Goal: Understand process/instructions: Learn about a topic

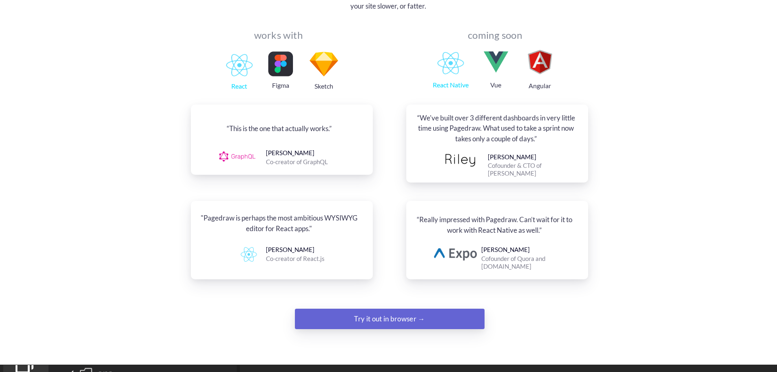
scroll to position [898, 0]
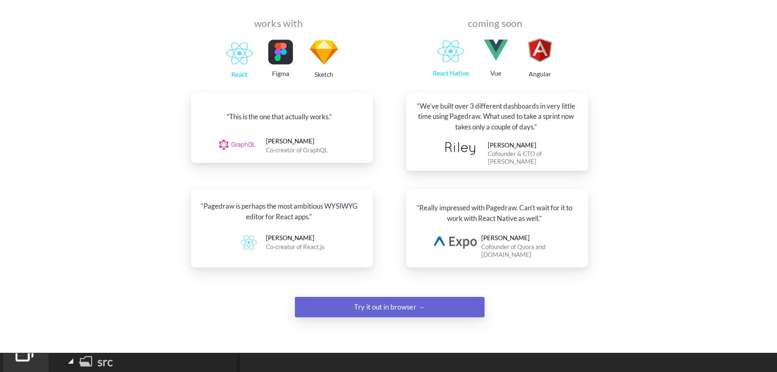
click at [408, 299] on div "Try it out in browser →" at bounding box center [389, 307] width 129 height 16
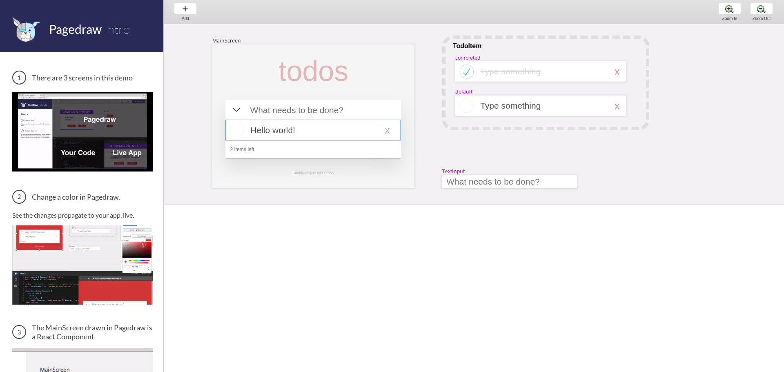
click at [342, 137] on div at bounding box center [312, 130] width 175 height 21
select select "16"
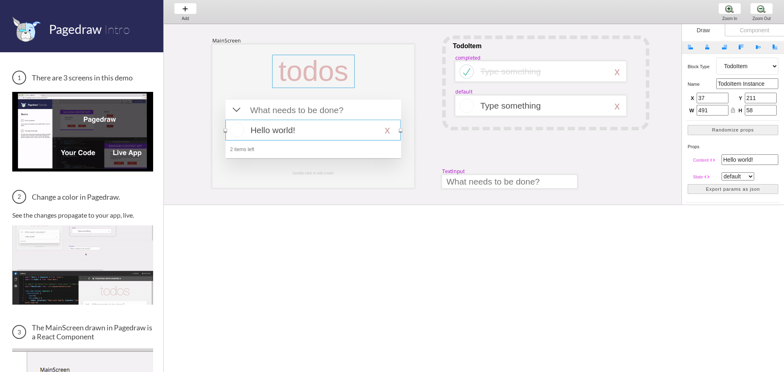
click at [345, 67] on div at bounding box center [313, 71] width 82 height 33
select select "3"
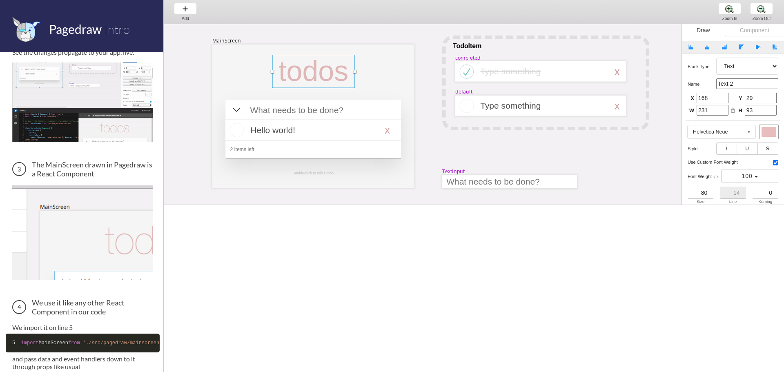
scroll to position [163, 0]
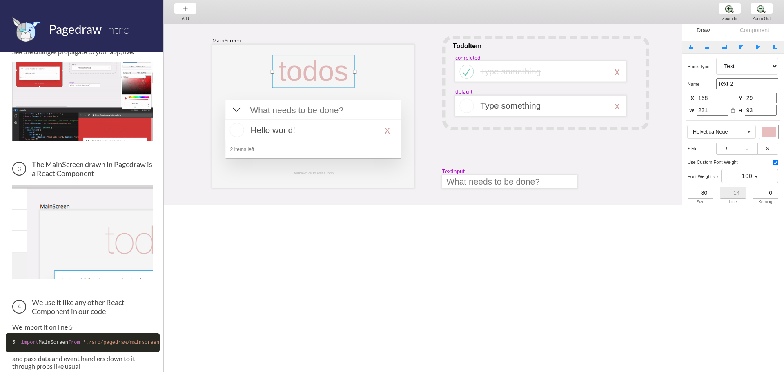
click at [105, 244] on img at bounding box center [82, 232] width 141 height 94
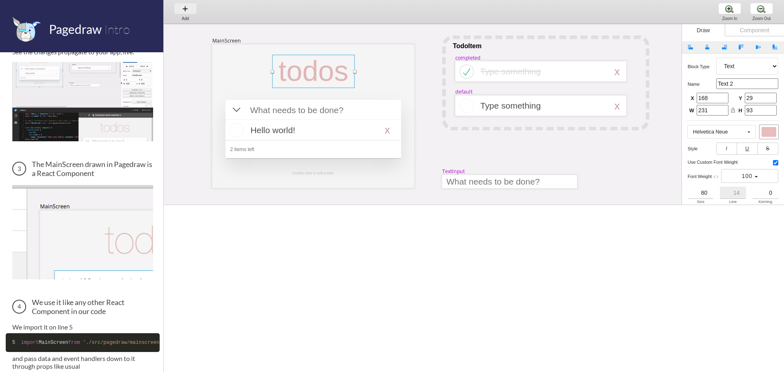
click at [188, 7] on div "Add Add Add" at bounding box center [185, 11] width 31 height 23
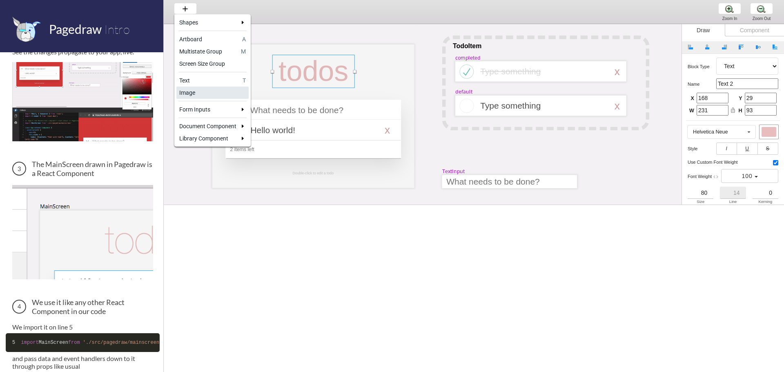
click at [218, 96] on div "Image" at bounding box center [212, 93] width 67 height 8
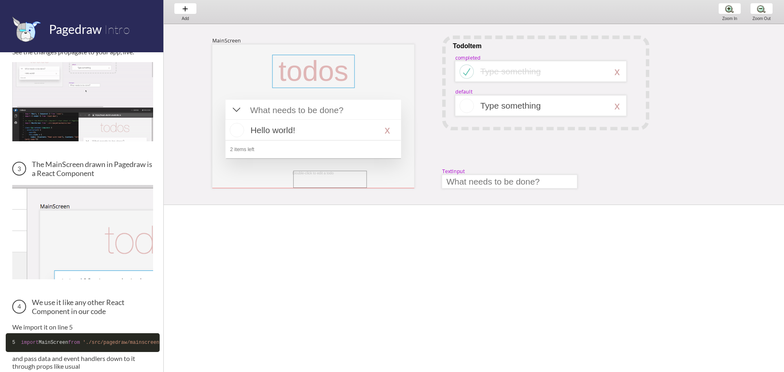
drag, startPoint x: 293, startPoint y: 171, endPoint x: 371, endPoint y: 188, distance: 79.4
select select "8"
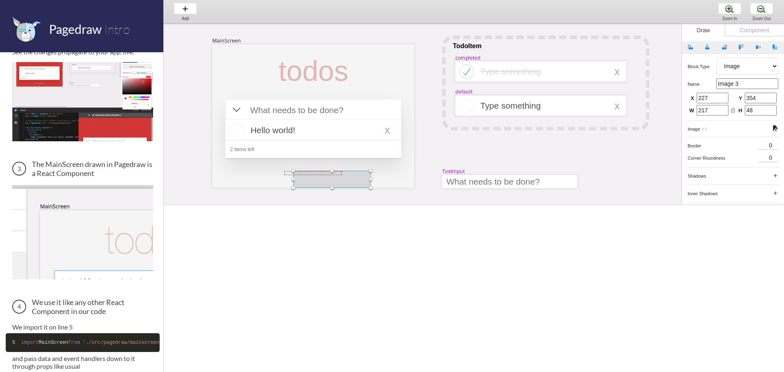
click at [344, 177] on div at bounding box center [332, 179] width 78 height 17
